Goal: Check status

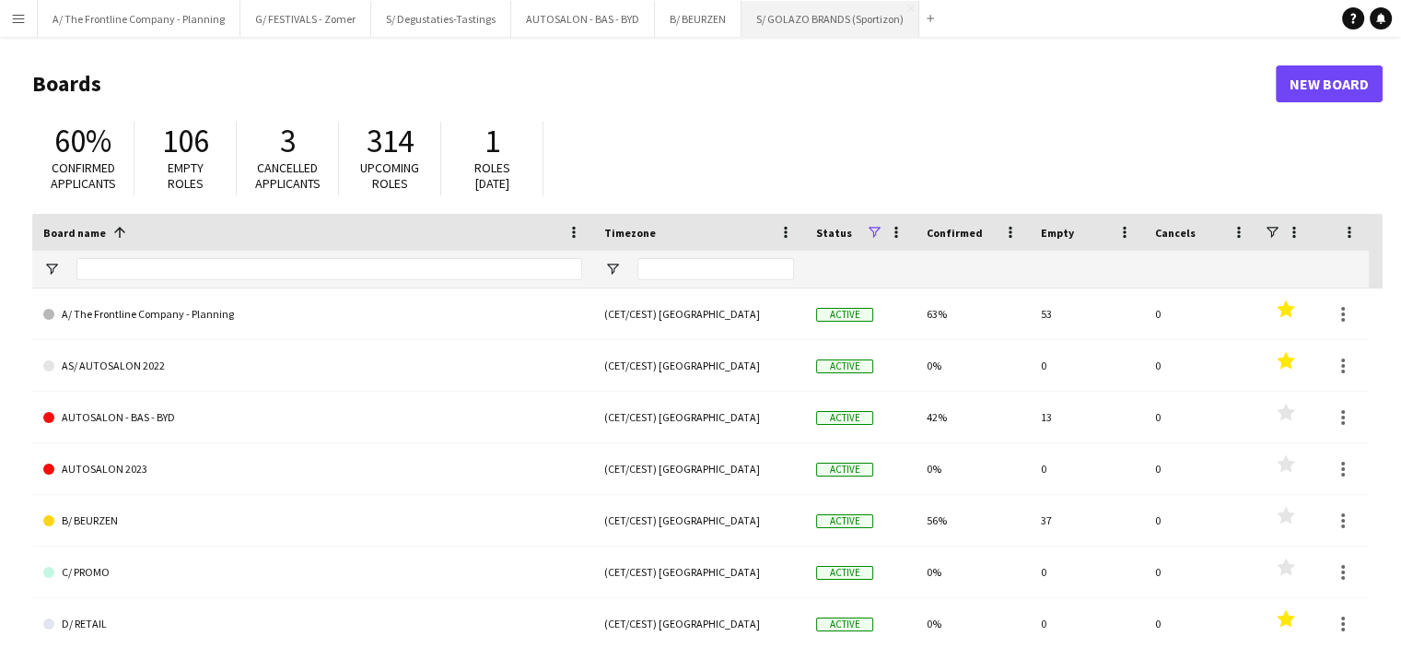
click at [773, 18] on button "S/ GOLAZO BRANDS (Sportizon) Close" at bounding box center [831, 19] width 178 height 36
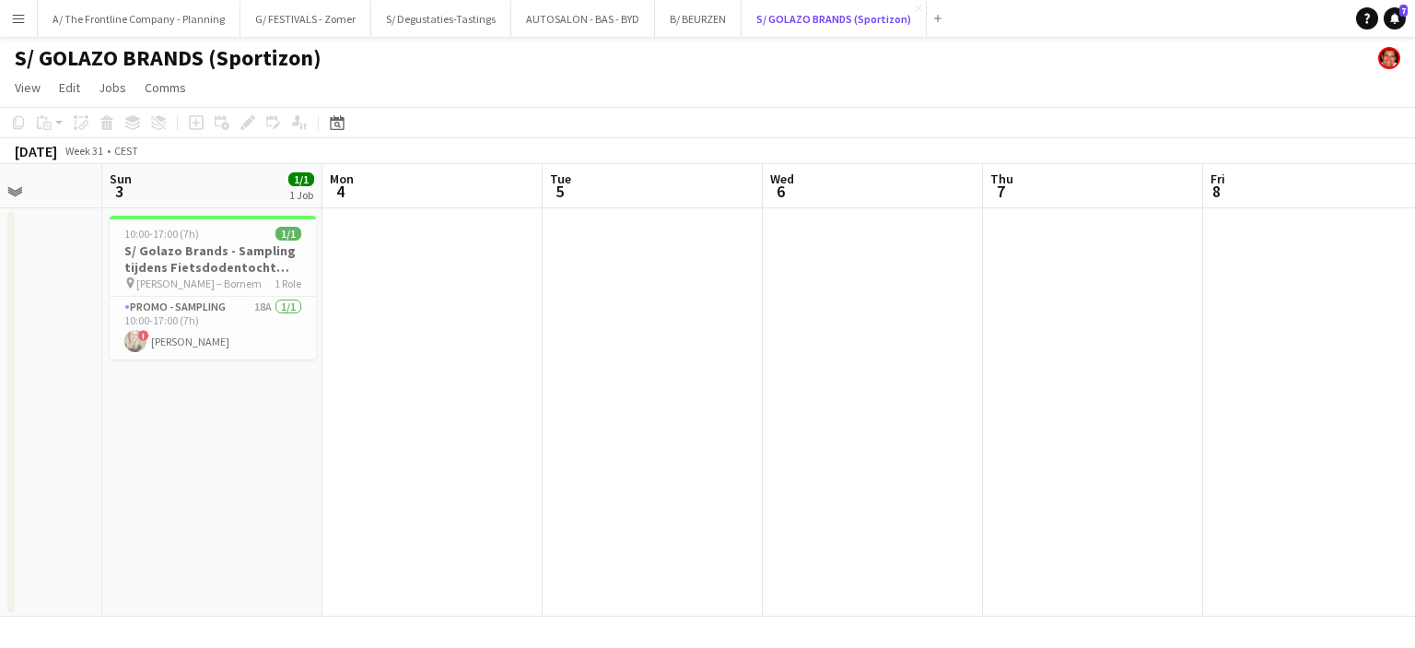
scroll to position [0, 780]
click at [133, 13] on button "A/ The Frontline Company - Planning Close" at bounding box center [139, 19] width 203 height 36
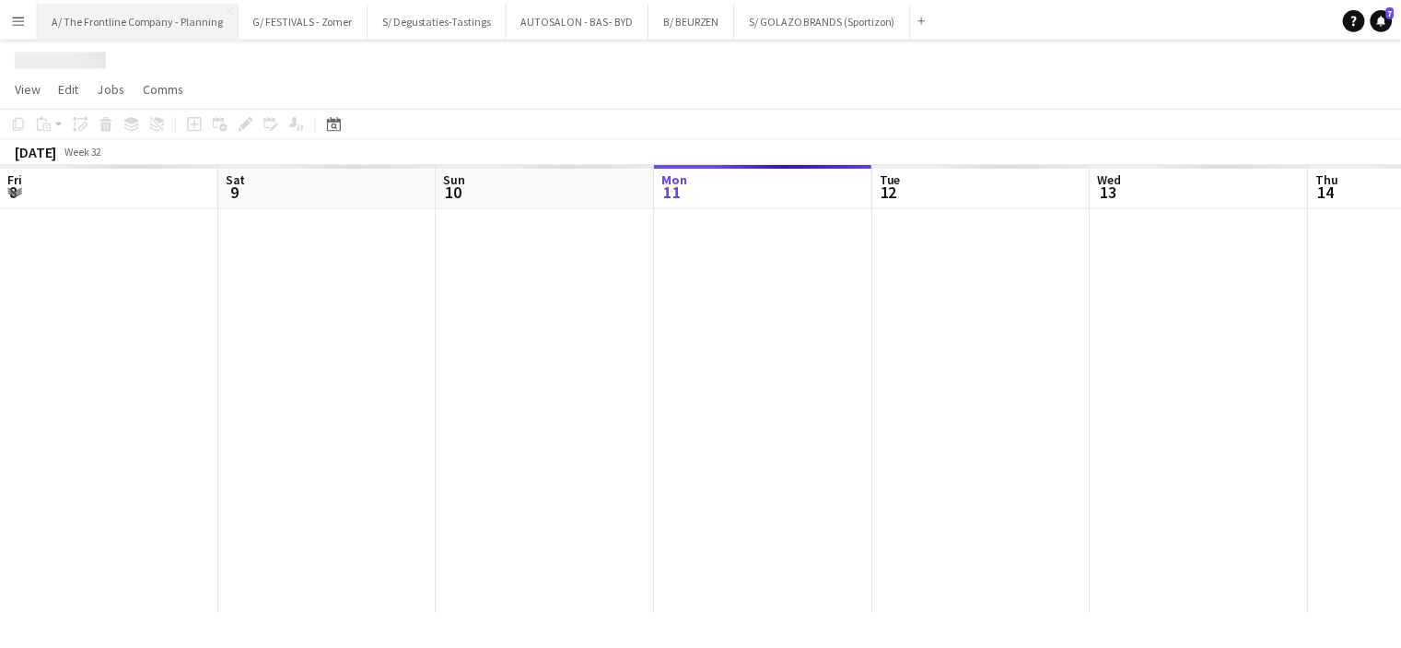
scroll to position [0, 440]
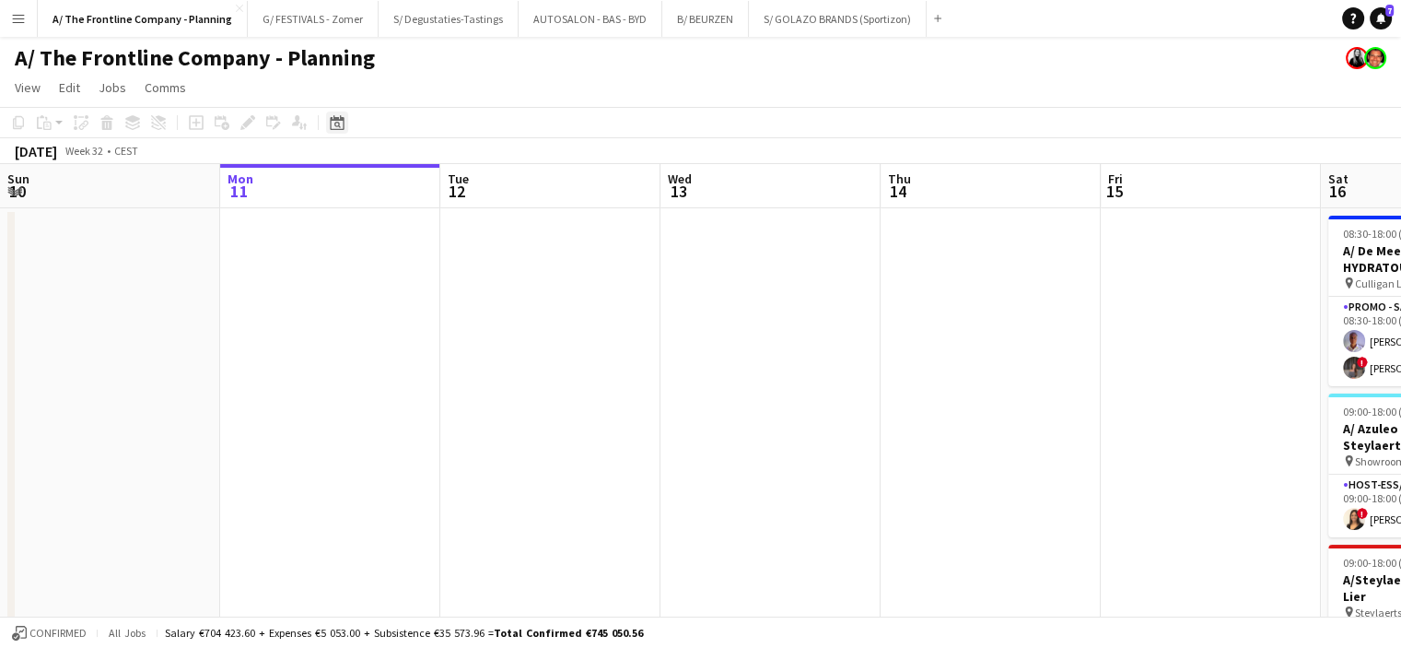
click at [341, 132] on div "Date picker" at bounding box center [337, 122] width 22 height 22
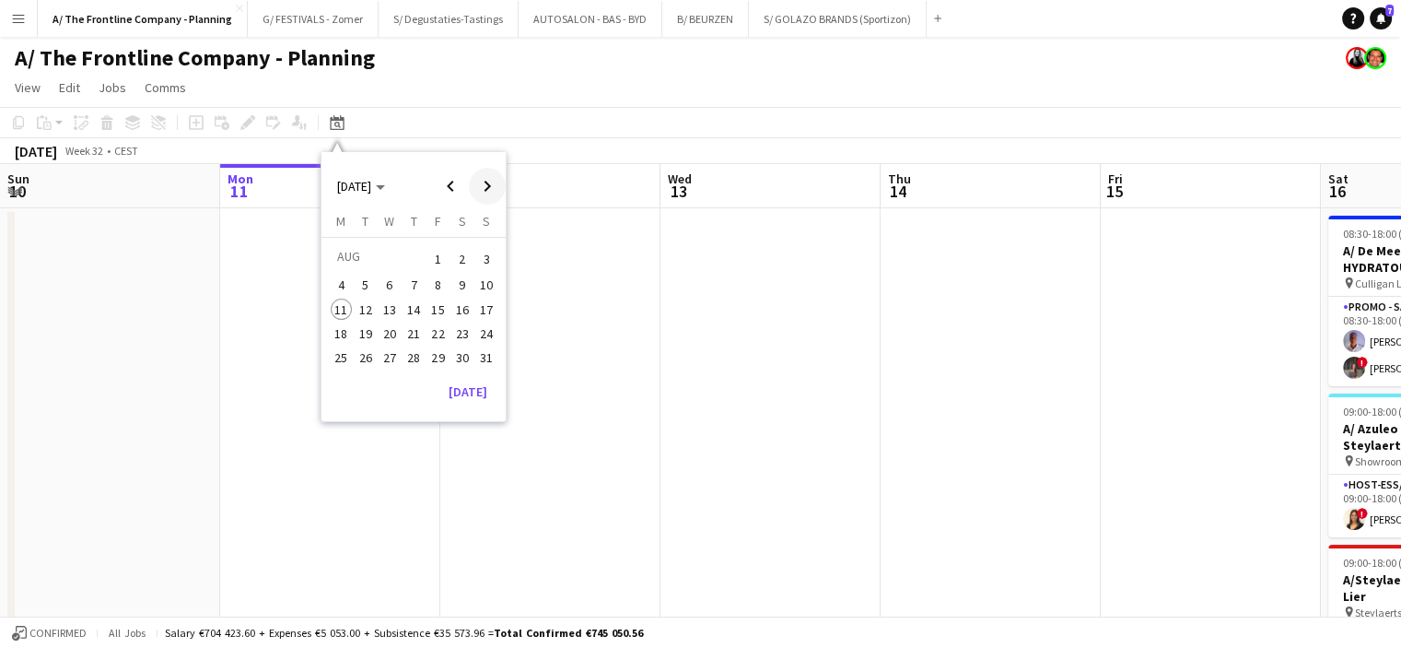
click at [492, 194] on span "Next month" at bounding box center [487, 186] width 37 height 37
click at [436, 302] on span "12" at bounding box center [439, 305] width 22 height 22
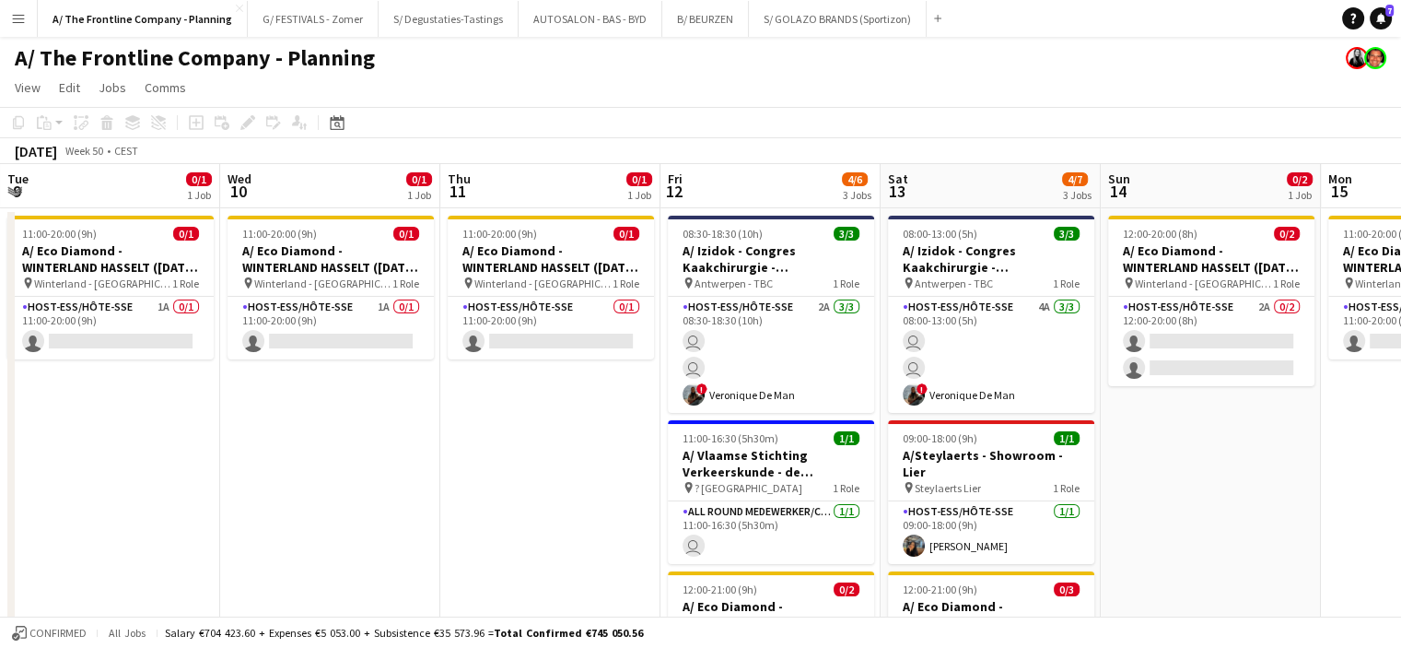
scroll to position [0, 634]
